Goal: Task Accomplishment & Management: Manage account settings

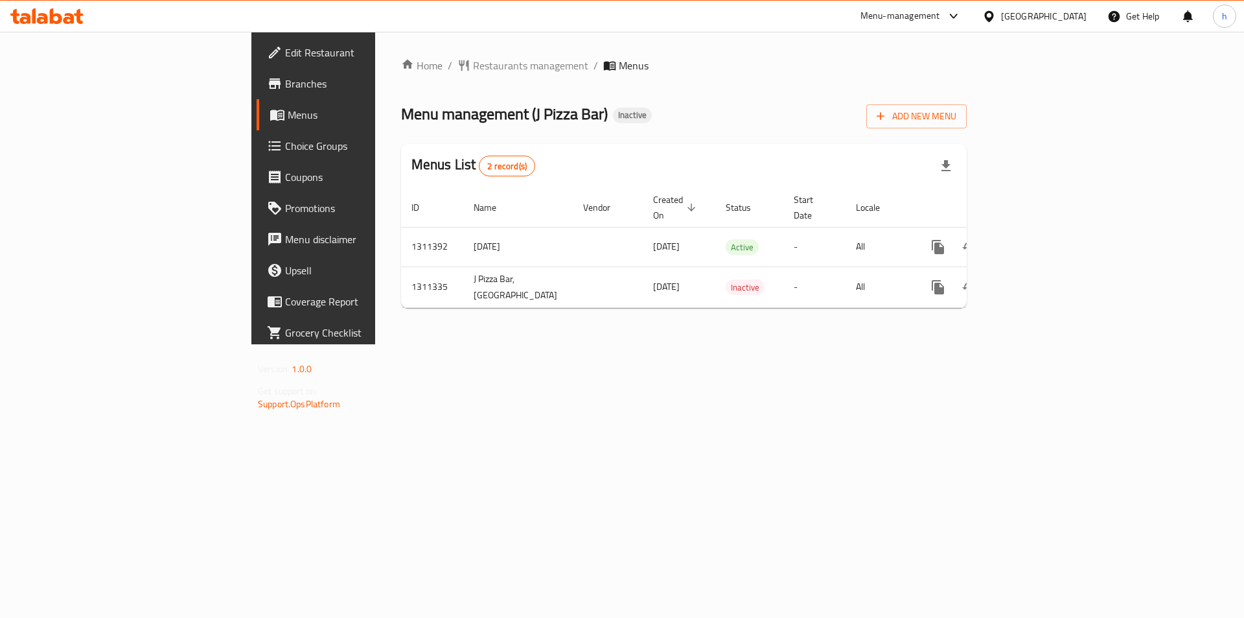
click at [401, 121] on span "Menu management ( J Pizza Bar )" at bounding box center [504, 113] width 207 height 29
click at [426, 122] on span "Menu management ( J Pizza Bar )" at bounding box center [504, 113] width 207 height 29
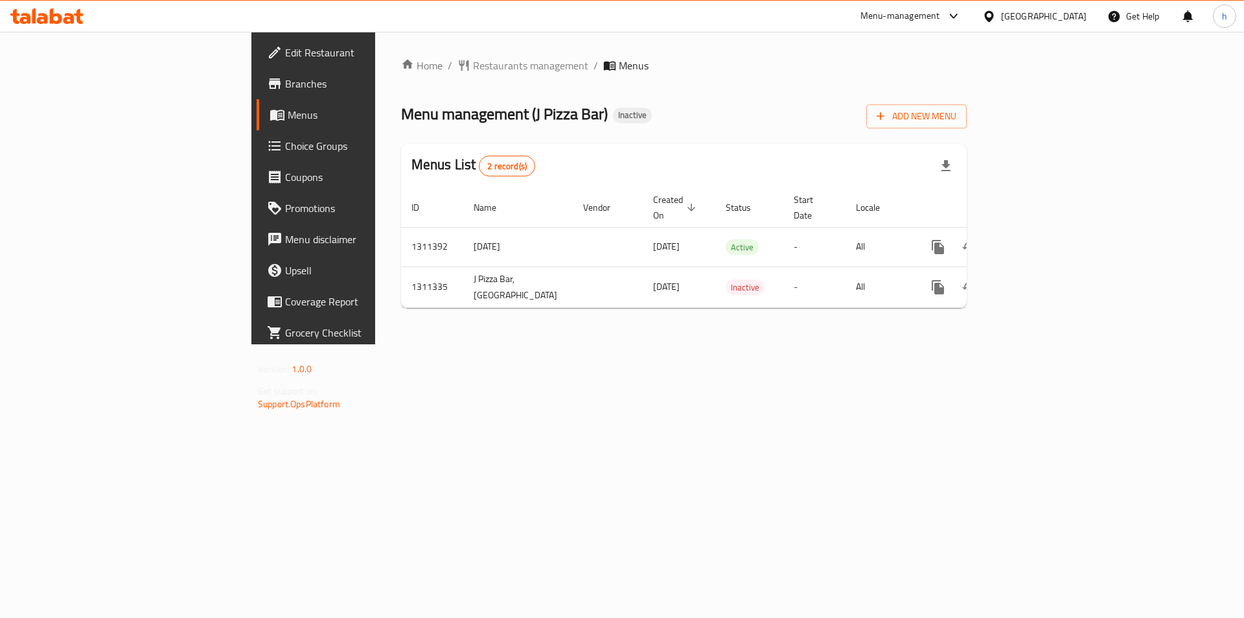
click at [401, 115] on span "Menu management ( J Pizza Bar )" at bounding box center [504, 113] width 207 height 29
click at [401, 112] on span "Menu management ( J Pizza Bar )" at bounding box center [504, 113] width 207 height 29
drag, startPoint x: 370, startPoint y: 112, endPoint x: 375, endPoint y: 119, distance: 8.4
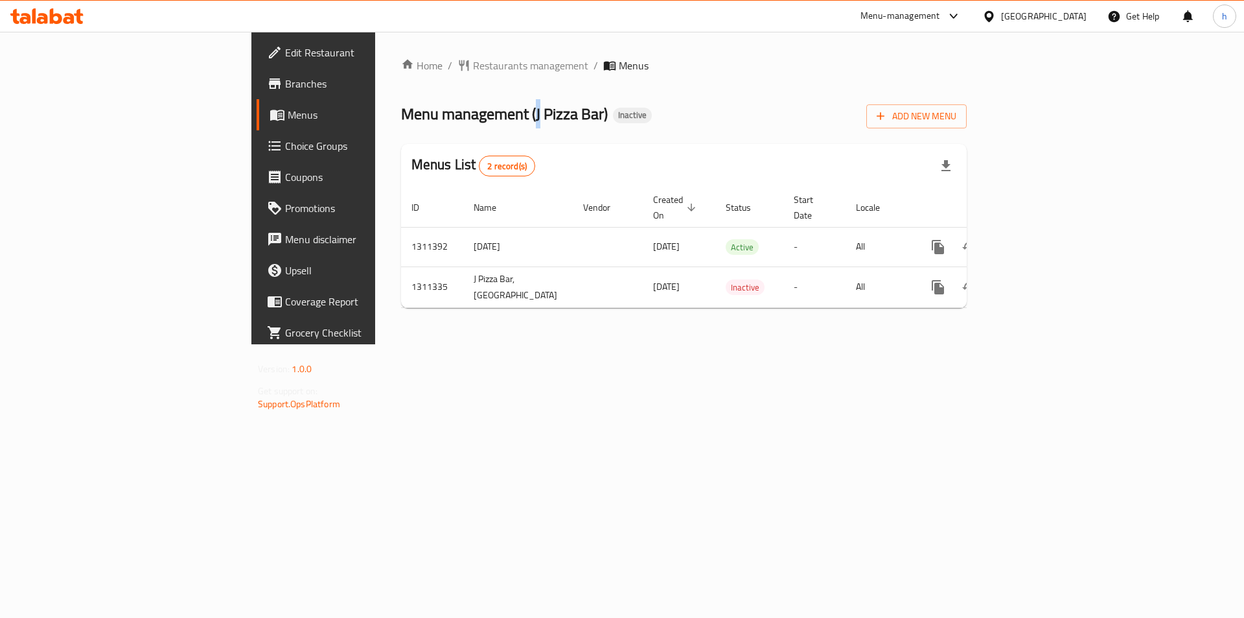
click at [401, 119] on span "Menu management ( J Pizza Bar )" at bounding box center [504, 113] width 207 height 29
click at [401, 113] on span "Menu management ( J Pizza Bar )" at bounding box center [504, 113] width 207 height 29
click at [429, 113] on span "Menu management ( J Pizza Bar )" at bounding box center [504, 113] width 207 height 29
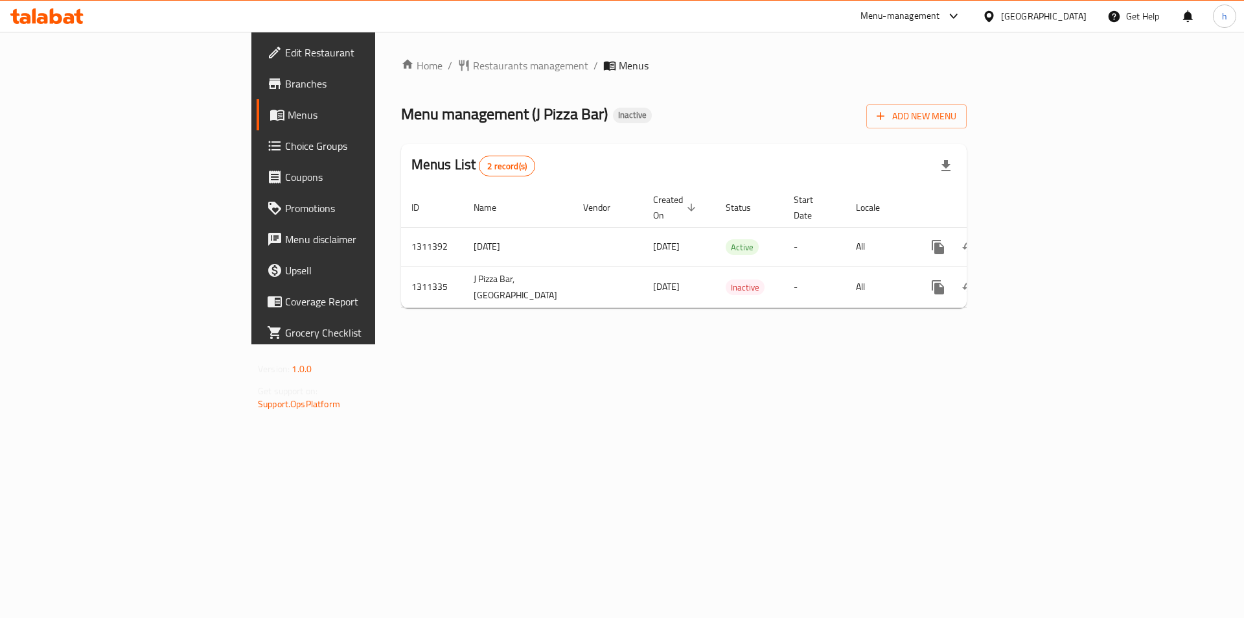
click at [401, 114] on span "Menu management ( J Pizza Bar )" at bounding box center [504, 113] width 207 height 29
click at [401, 113] on span "Menu management ( J Pizza Bar )" at bounding box center [504, 113] width 207 height 29
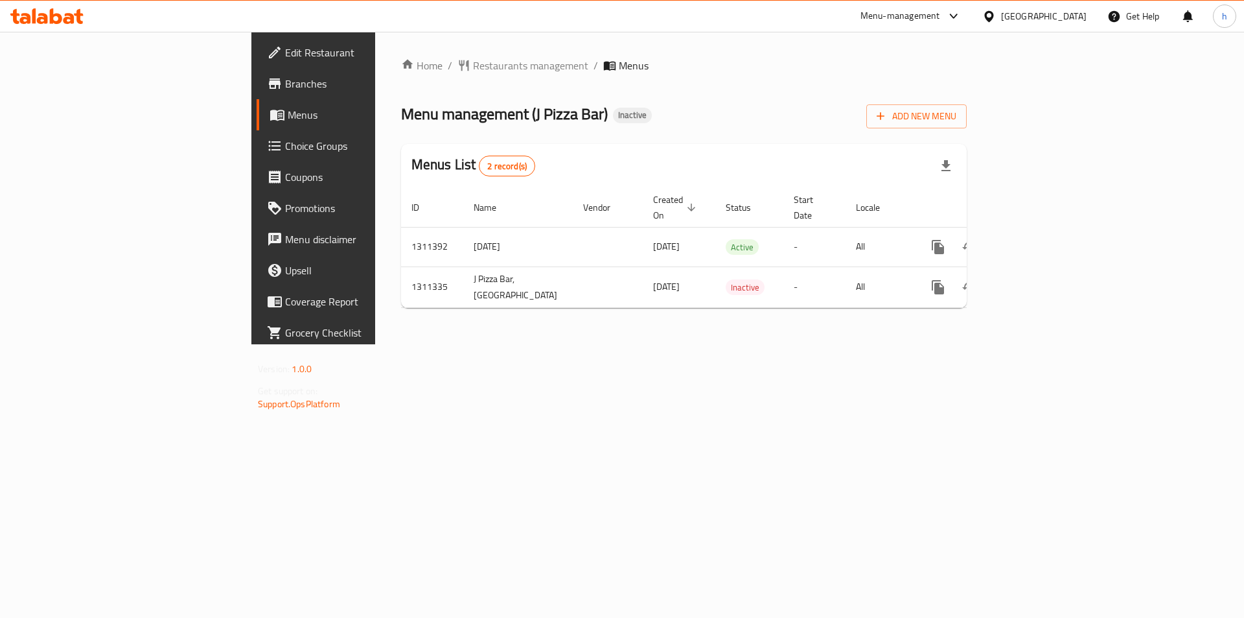
click at [428, 115] on span "Menu management ( J Pizza Bar )" at bounding box center [504, 113] width 207 height 29
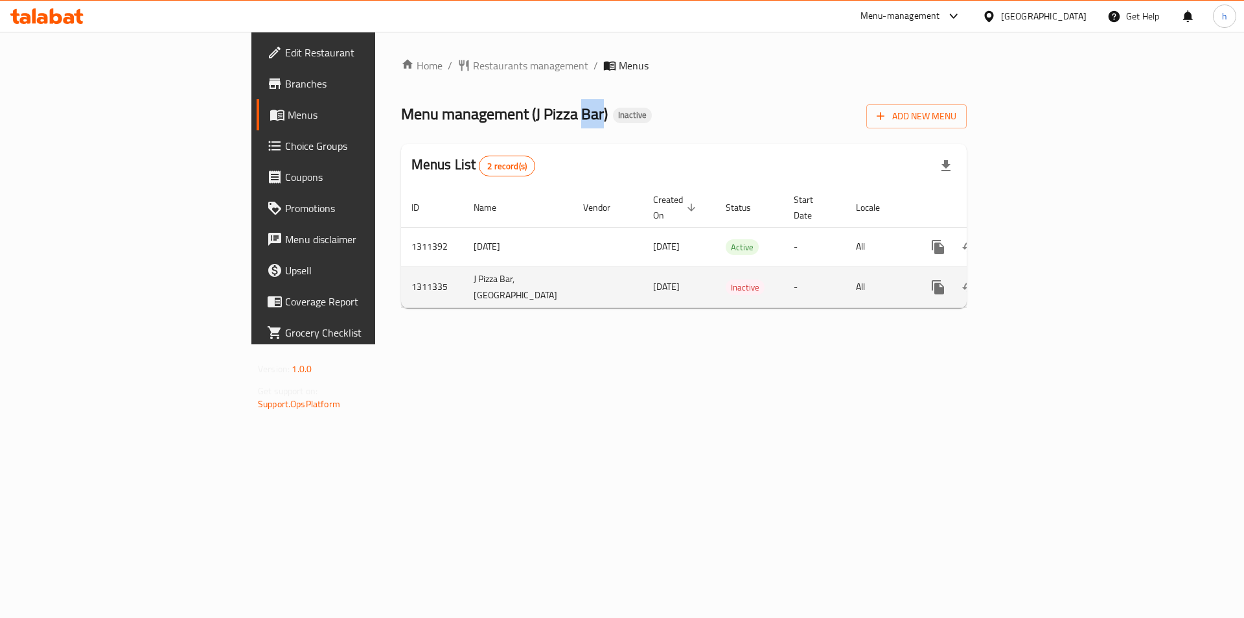
drag, startPoint x: 455, startPoint y: 289, endPoint x: 557, endPoint y: 292, distance: 101.8
click at [557, 292] on tr "1311335 [GEOGRAPHIC_DATA] [DATE] Inactive - All" at bounding box center [729, 286] width 656 height 41
click at [463, 292] on td "J Pizza Bar,[GEOGRAPHIC_DATA]" at bounding box center [518, 286] width 110 height 41
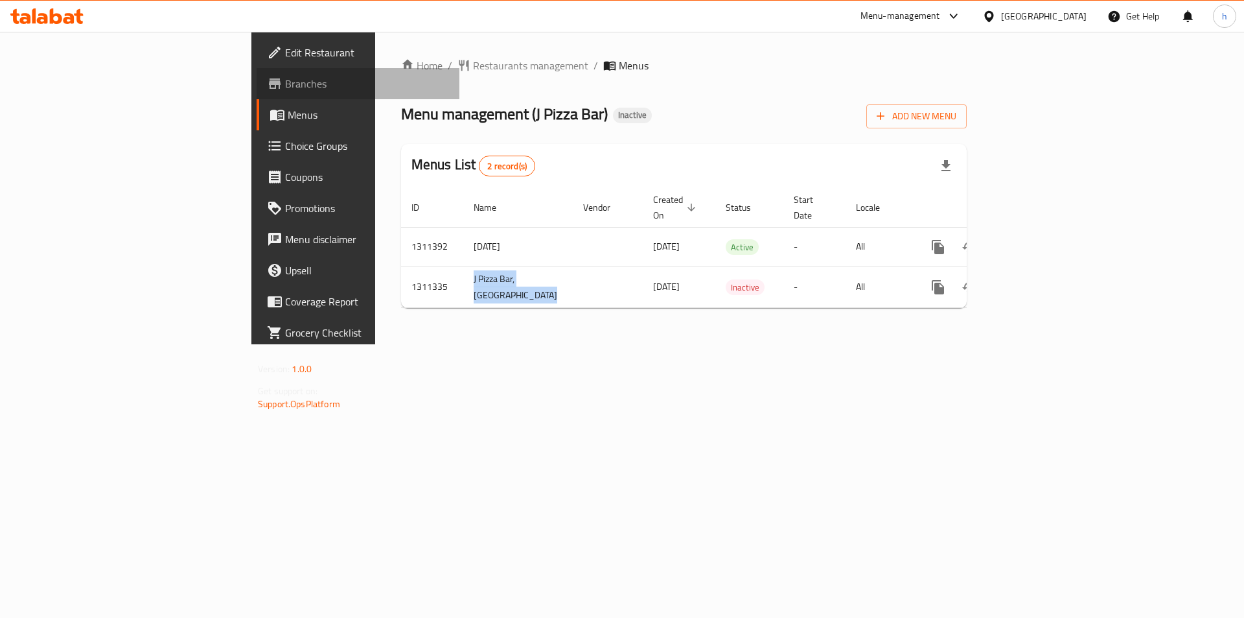
click at [285, 89] on span "Branches" at bounding box center [367, 84] width 164 height 16
